Goal: Navigation & Orientation: Find specific page/section

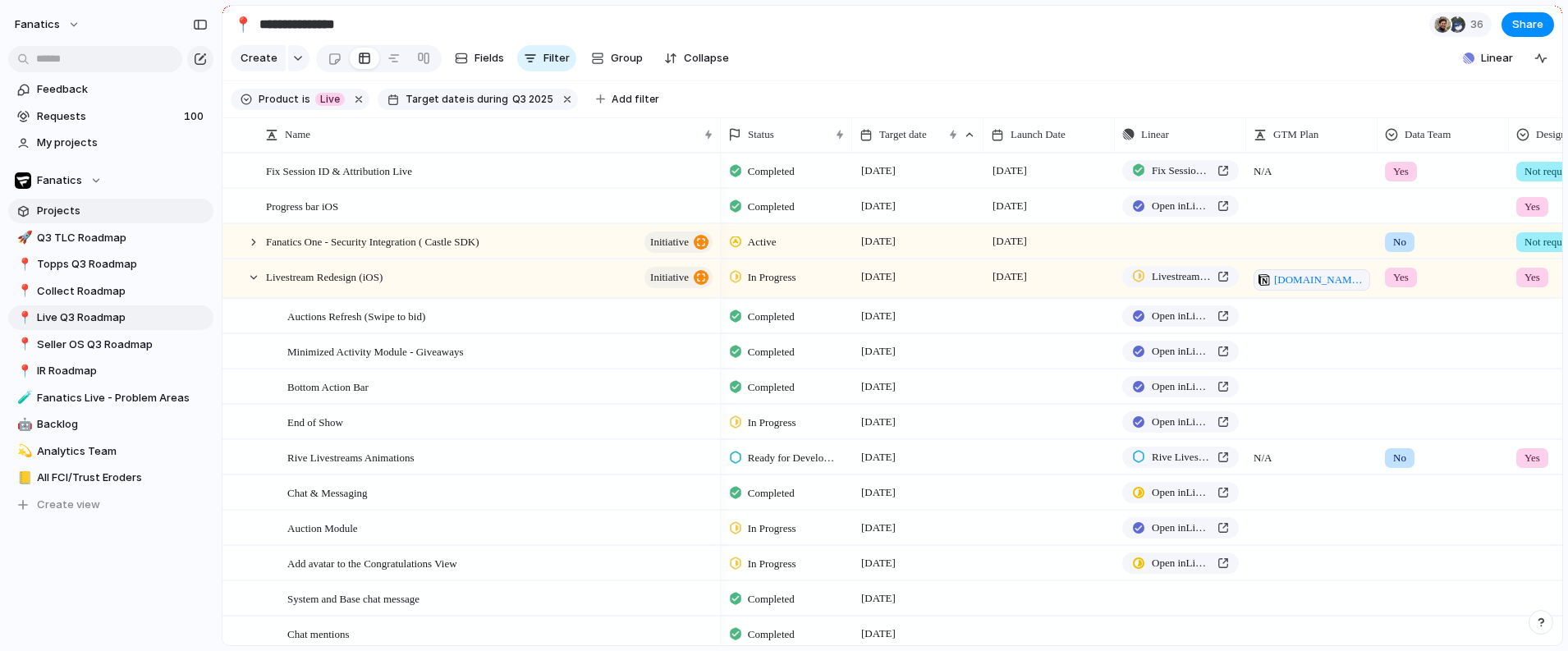
click at [86, 203] on span "Projects" at bounding box center [122, 211] width 171 height 17
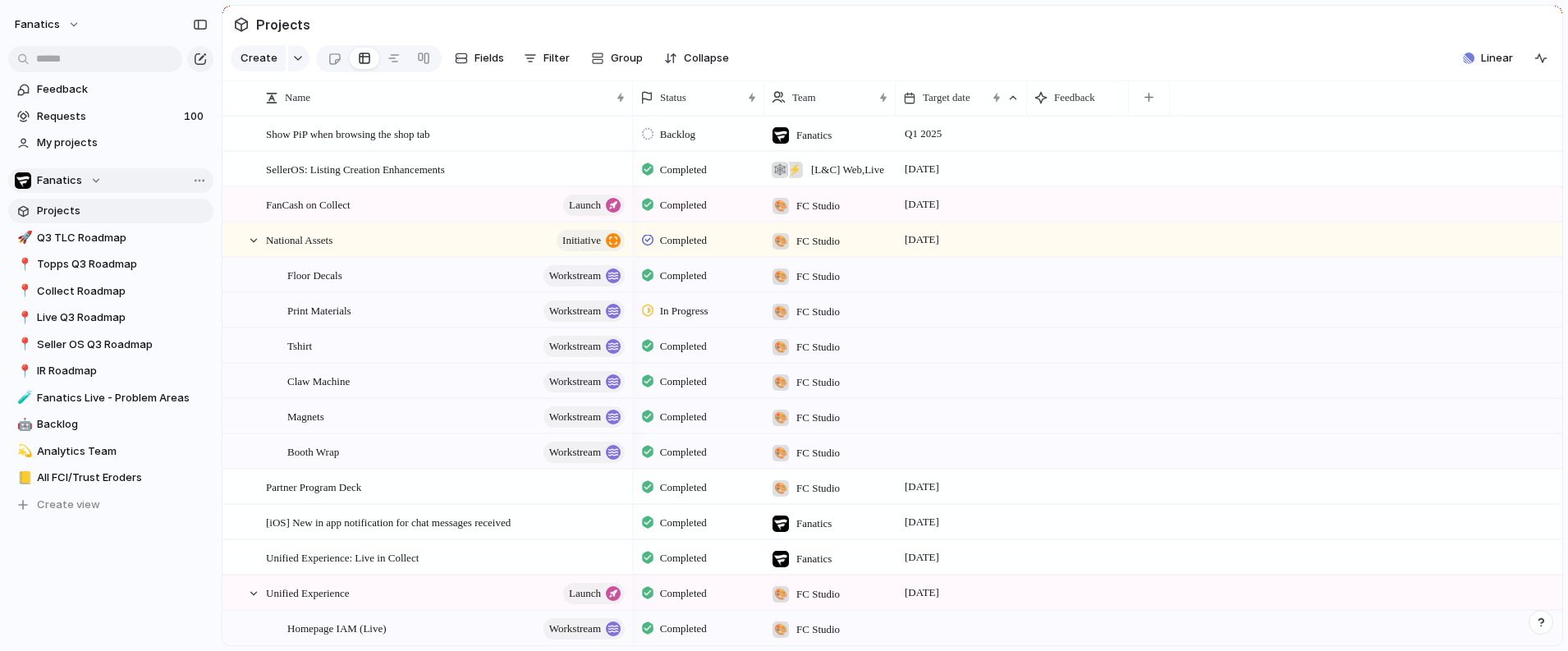
click at [89, 179] on div "Fanatics" at bounding box center [58, 181] width 87 height 17
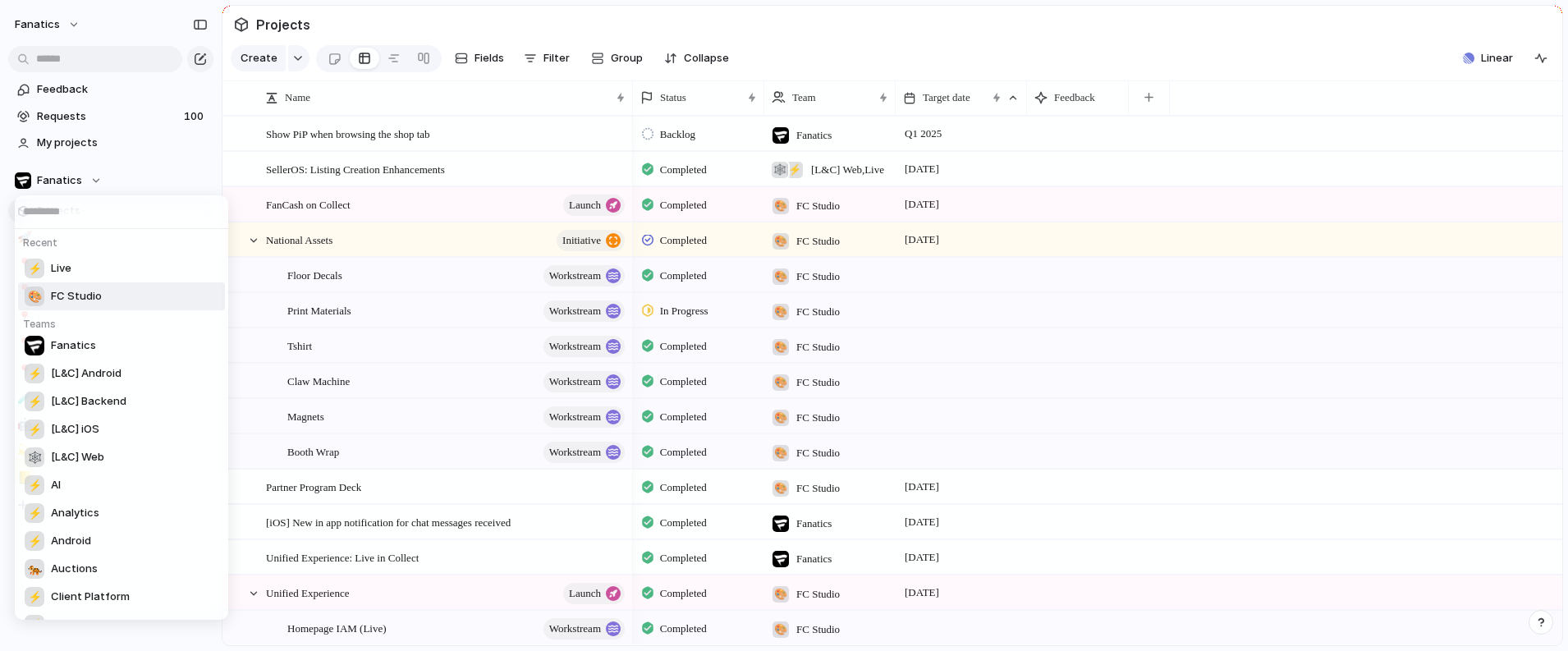
click at [106, 296] on li "🎨 FC Studio" at bounding box center [121, 296] width 207 height 28
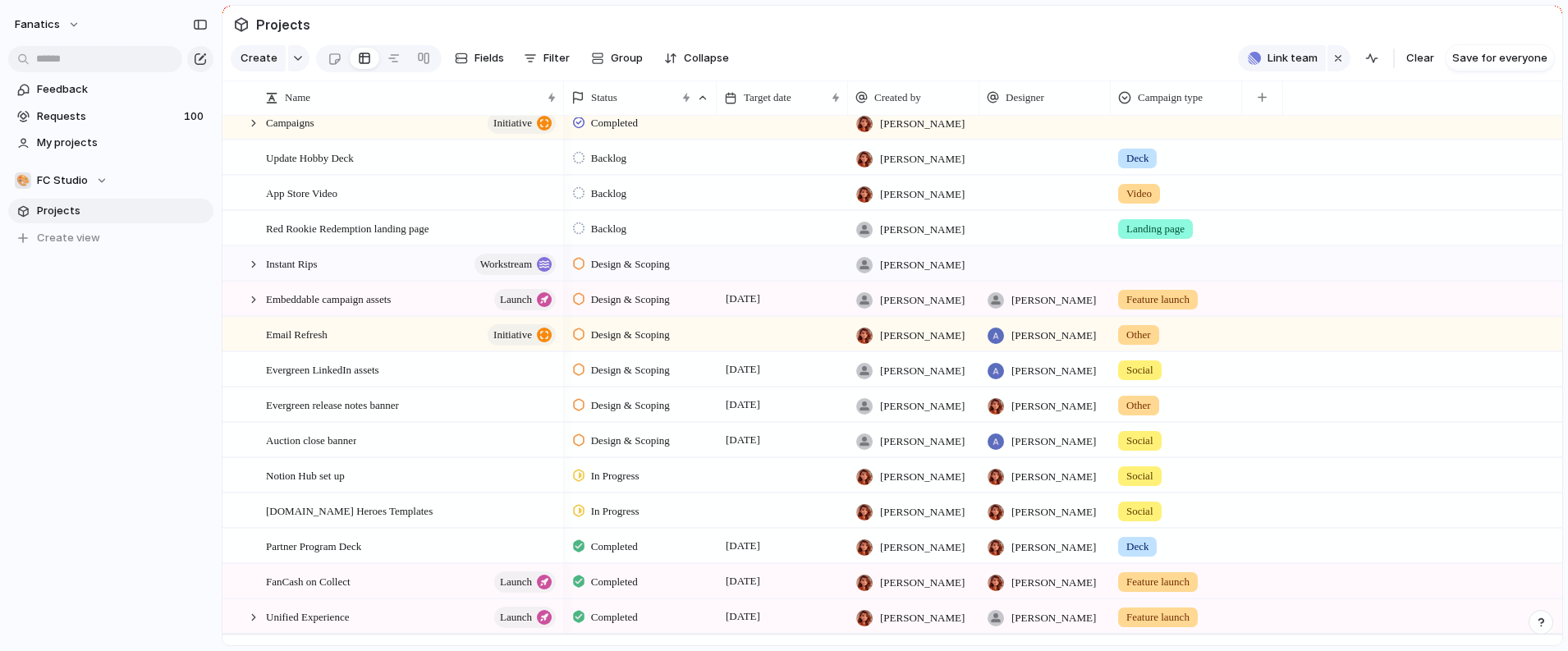
scroll to position [213, 0]
